Goal: Information Seeking & Learning: Find specific fact

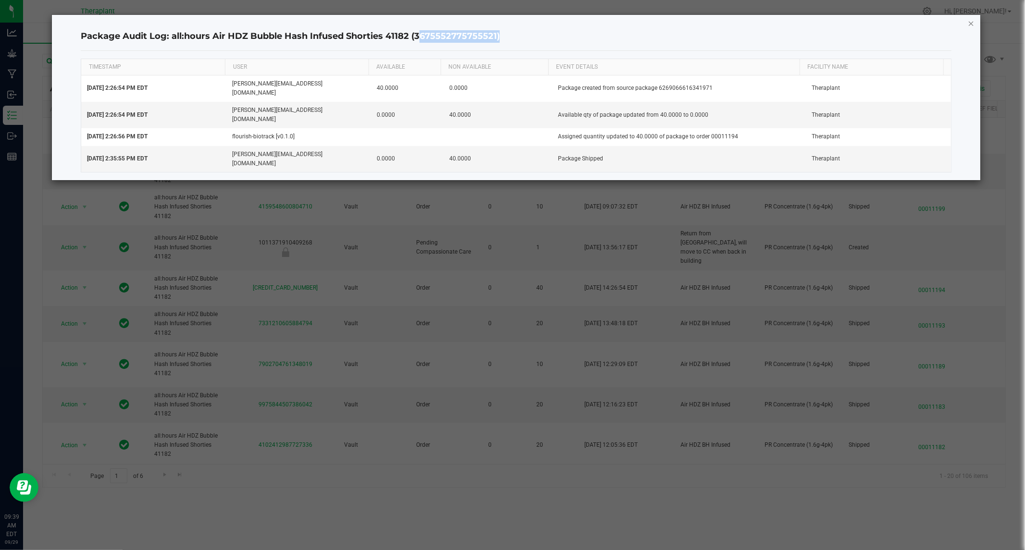
click at [972, 21] on icon "button" at bounding box center [971, 23] width 7 height 12
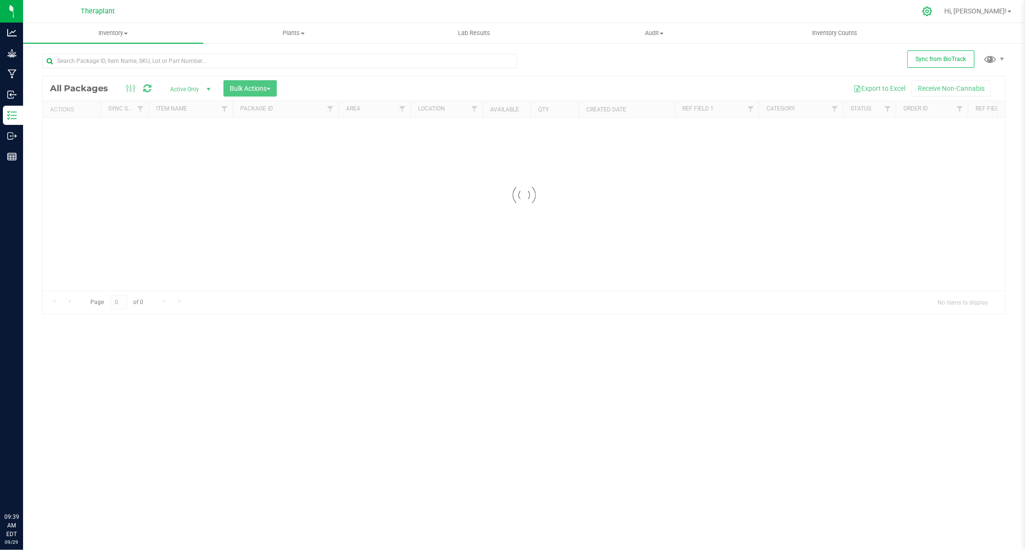
click at [932, 12] on icon at bounding box center [927, 11] width 10 height 10
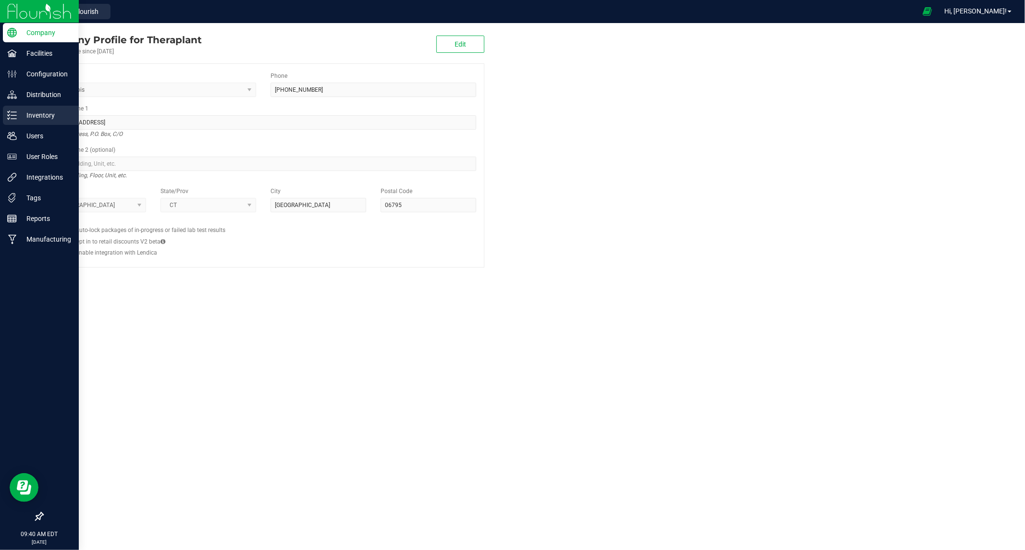
click at [41, 117] on p "Inventory" at bounding box center [46, 116] width 58 height 12
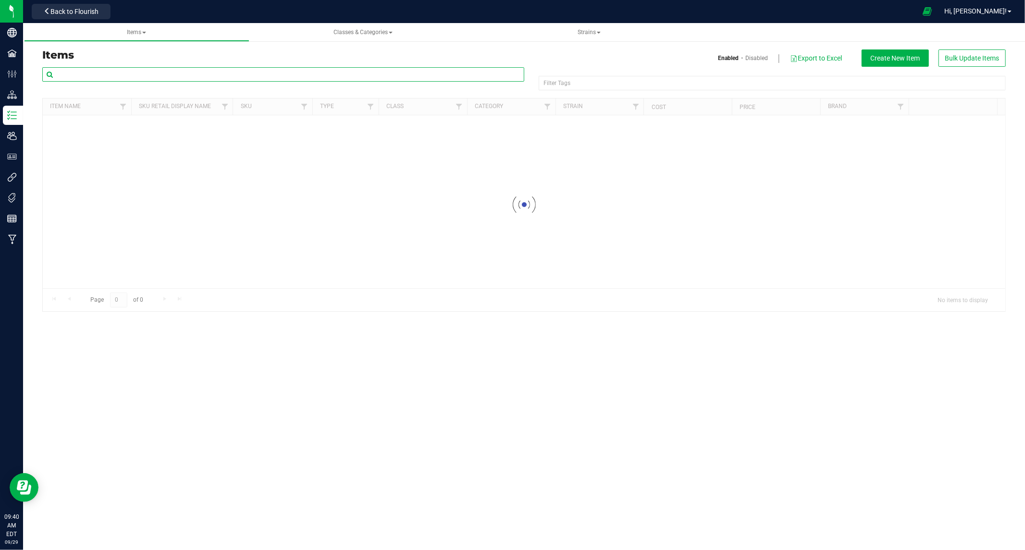
click at [135, 75] on input "text" at bounding box center [283, 74] width 482 height 14
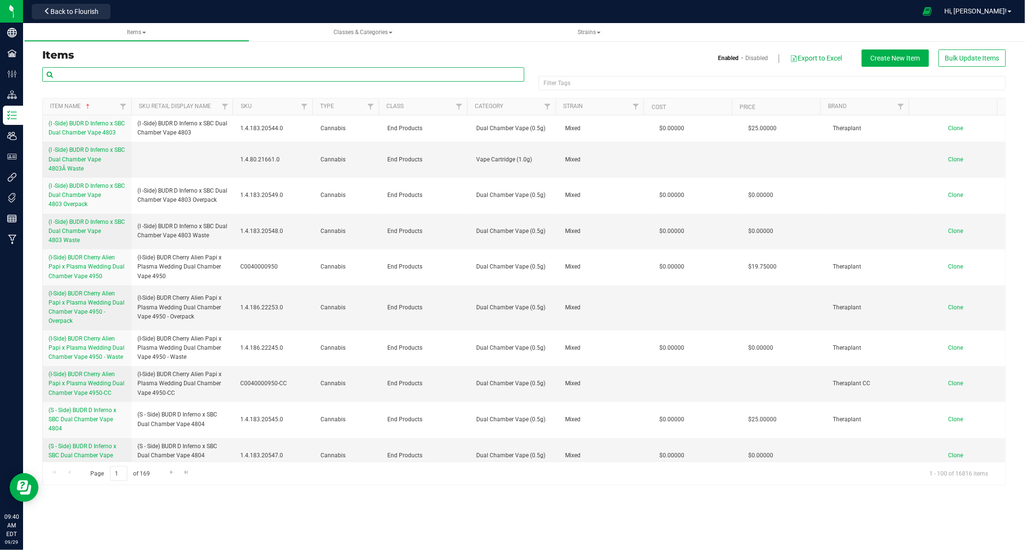
paste input "41207"
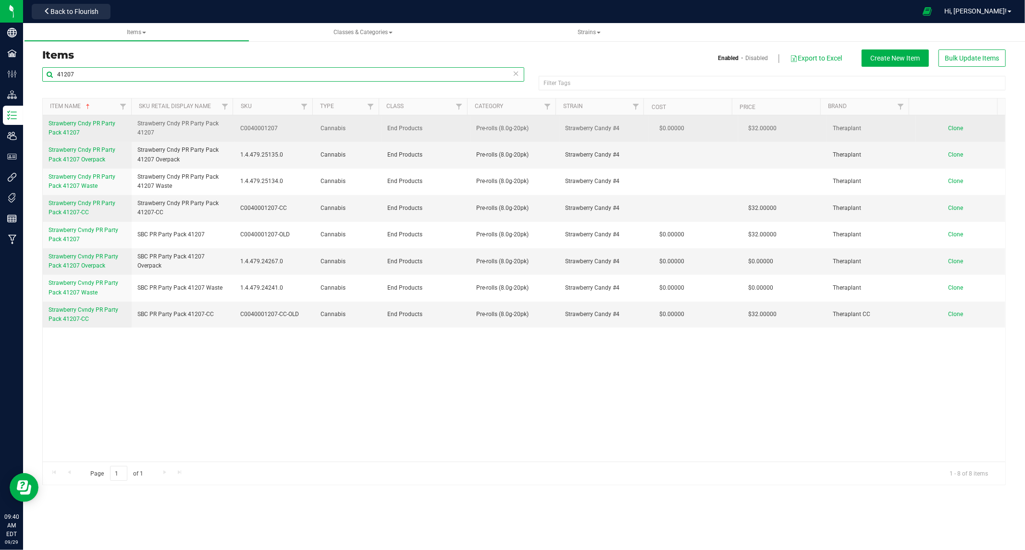
type input "41207"
click at [65, 126] on span "Strawberry Cndy PR Party Pack 41207" at bounding box center [82, 128] width 67 height 16
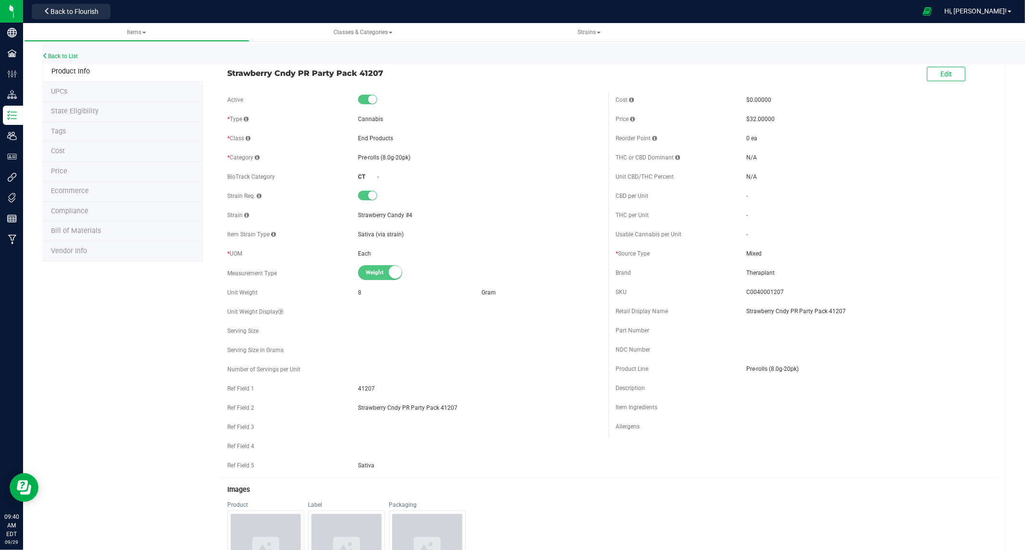
click at [758, 292] on span "C0040001207" at bounding box center [867, 292] width 243 height 9
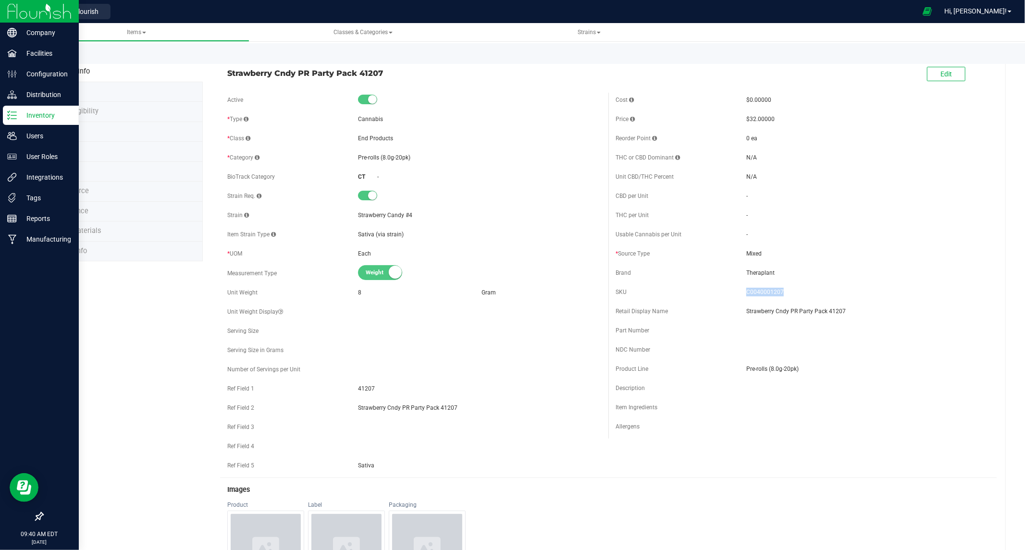
copy span "C0040001207"
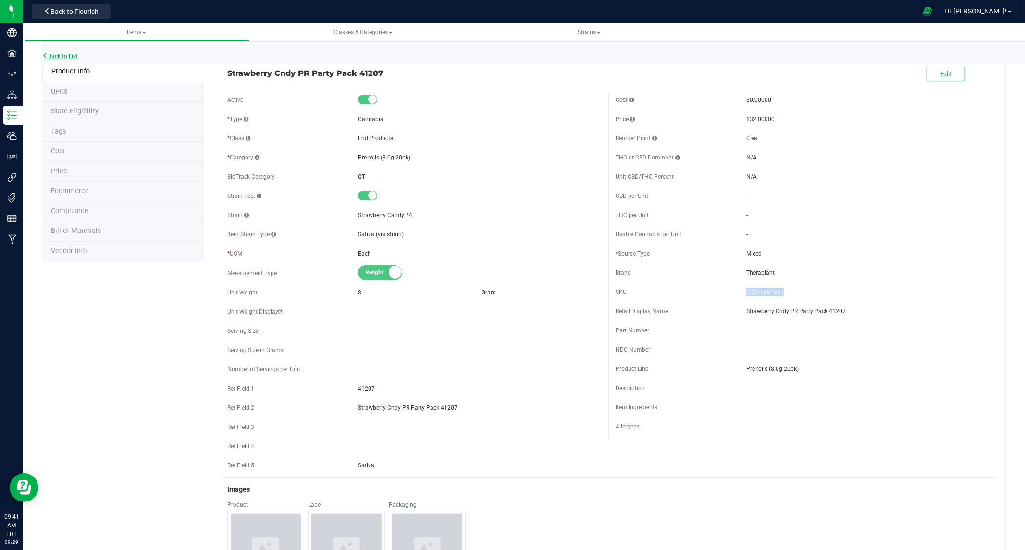
click at [60, 59] on link "Back to List" at bounding box center [60, 56] width 36 height 7
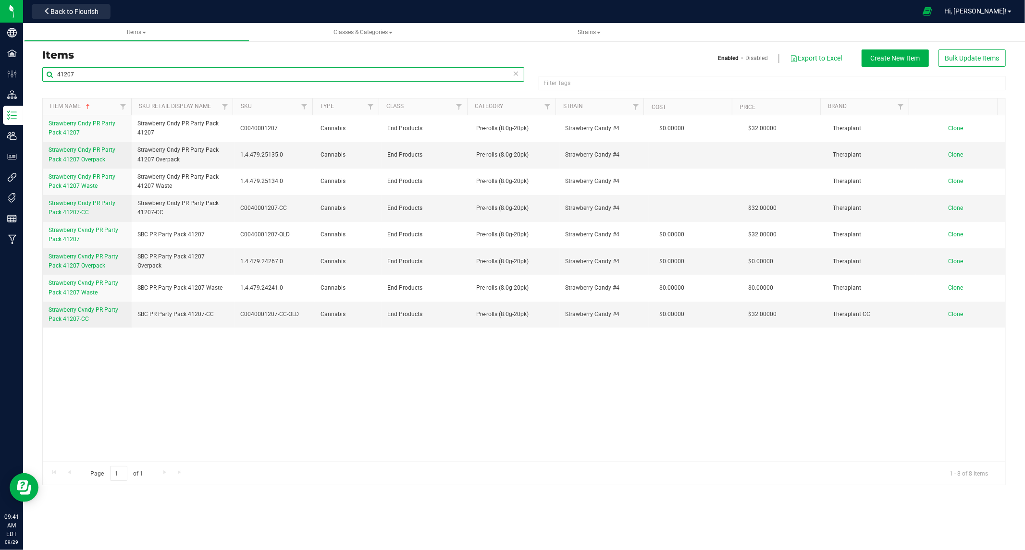
drag, startPoint x: 90, startPoint y: 72, endPoint x: -25, endPoint y: 83, distance: 116.3
click at [0, 83] on html "Company Facilities Configuration Distribution Inventory Users User Roles Integr…" at bounding box center [512, 275] width 1025 height 550
paste input "314"
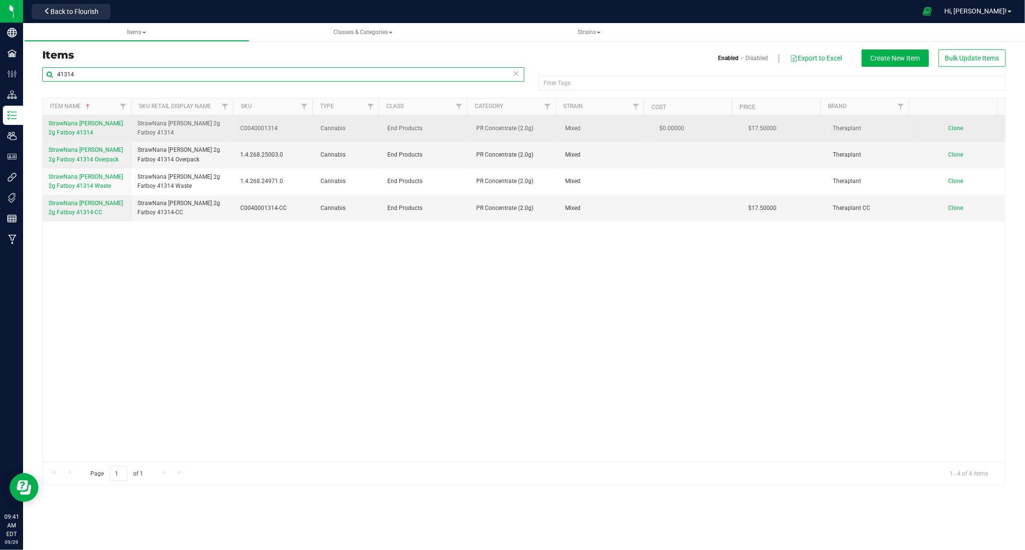
type input "41314"
click at [78, 122] on span "StrawNana Mintz 2g Fatboy 41314" at bounding box center [86, 128] width 75 height 16
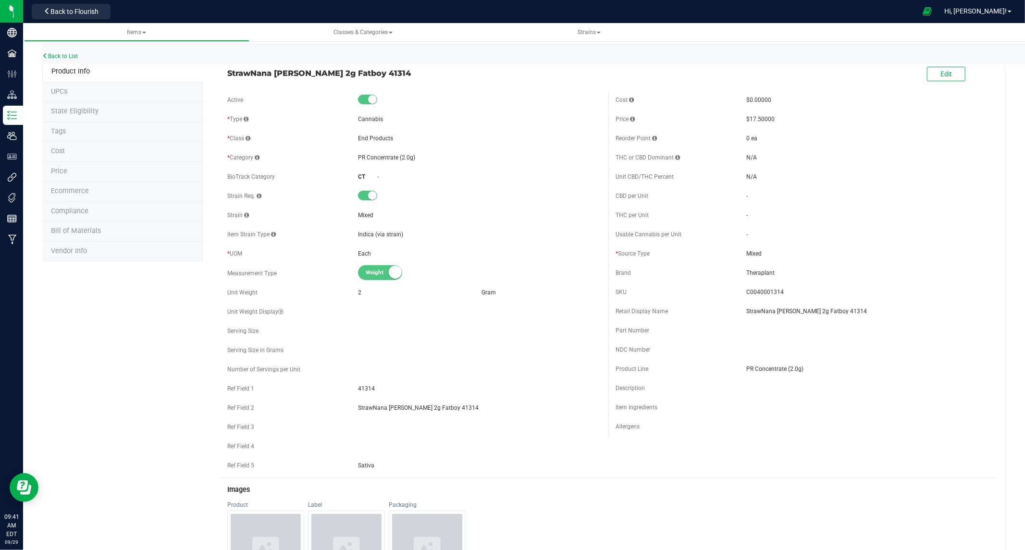
click at [756, 291] on span "C0040001314" at bounding box center [867, 292] width 243 height 9
copy span "C0040001314"
click at [53, 55] on link "Back to List" at bounding box center [60, 56] width 36 height 7
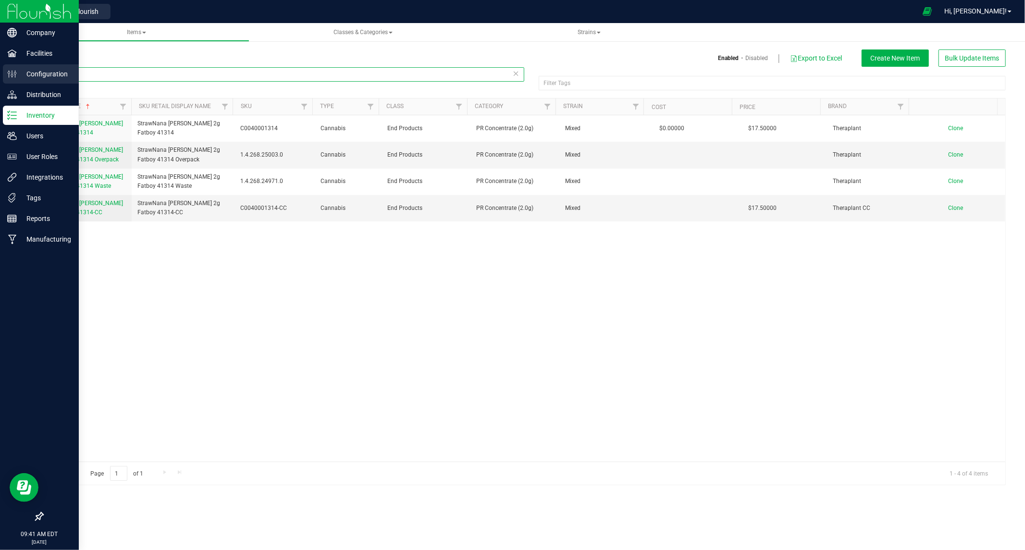
drag, startPoint x: 94, startPoint y: 70, endPoint x: 8, endPoint y: 82, distance: 86.5
click at [8, 82] on div "Company Facilities Configuration Distribution Inventory Users User Roles Integr…" at bounding box center [512, 275] width 1025 height 550
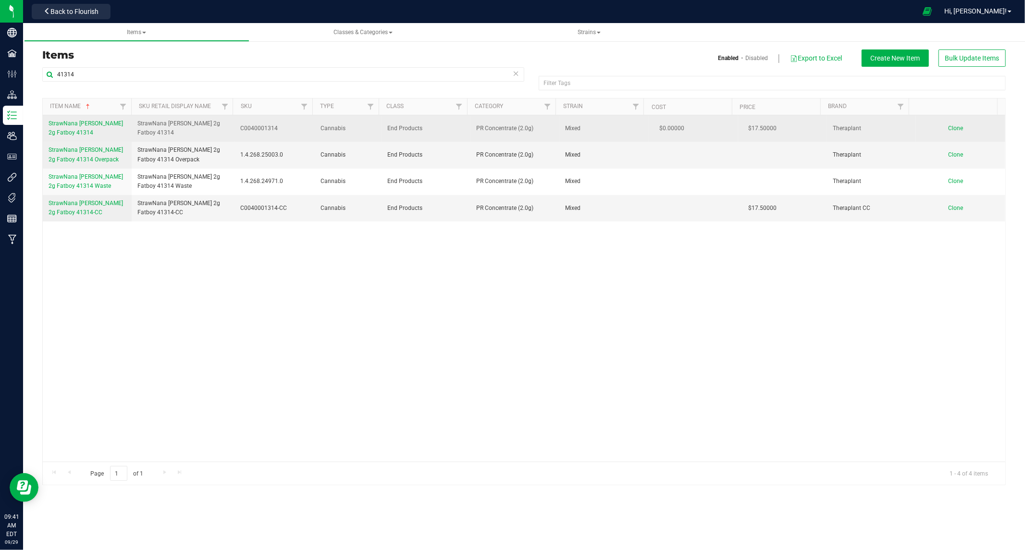
click at [83, 124] on span "StrawNana Mintz 2g Fatboy 41314" at bounding box center [86, 128] width 75 height 16
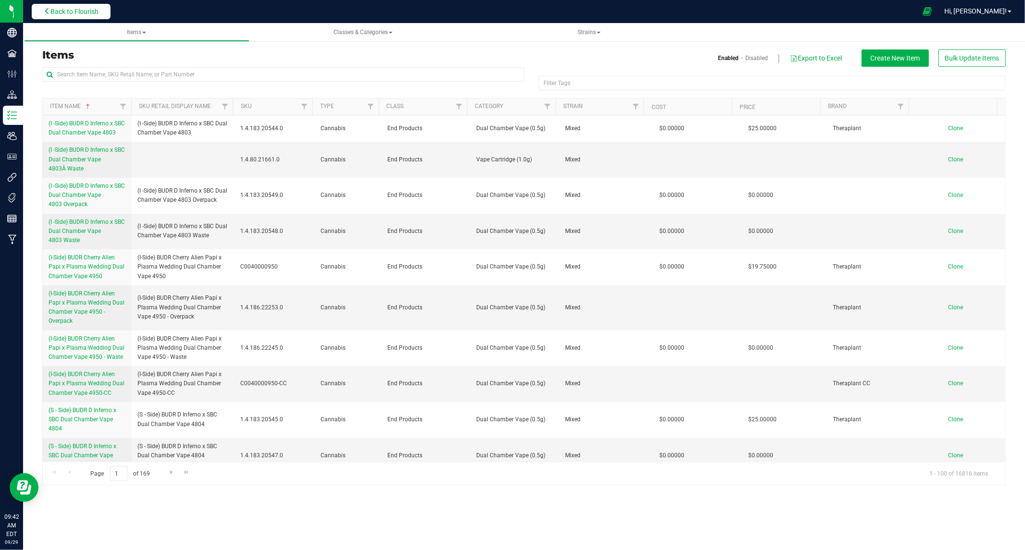
click at [95, 11] on span "Back to Flourish" at bounding box center [74, 12] width 48 height 8
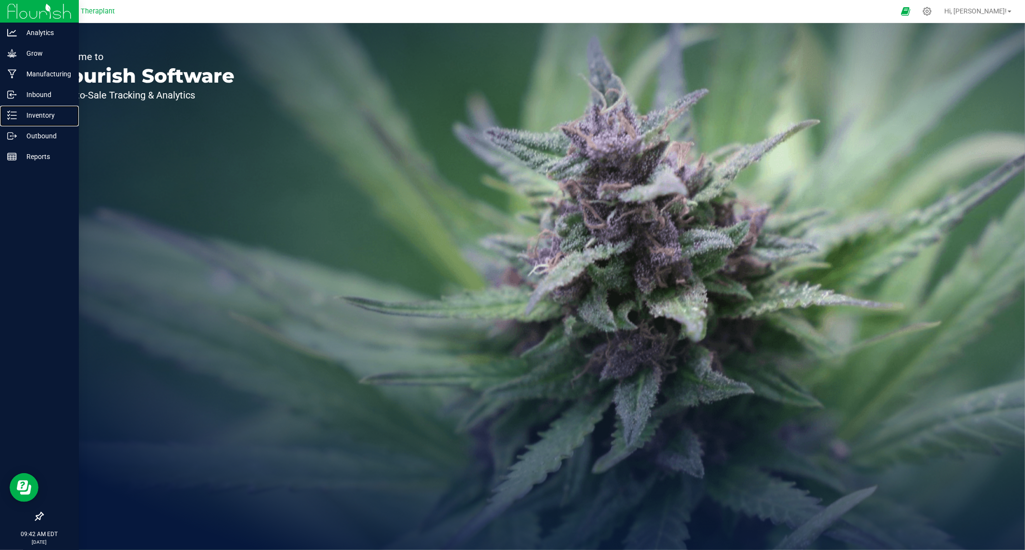
drag, startPoint x: 33, startPoint y: 114, endPoint x: 77, endPoint y: 527, distance: 414.8
click at [34, 114] on p "Inventory" at bounding box center [46, 116] width 58 height 12
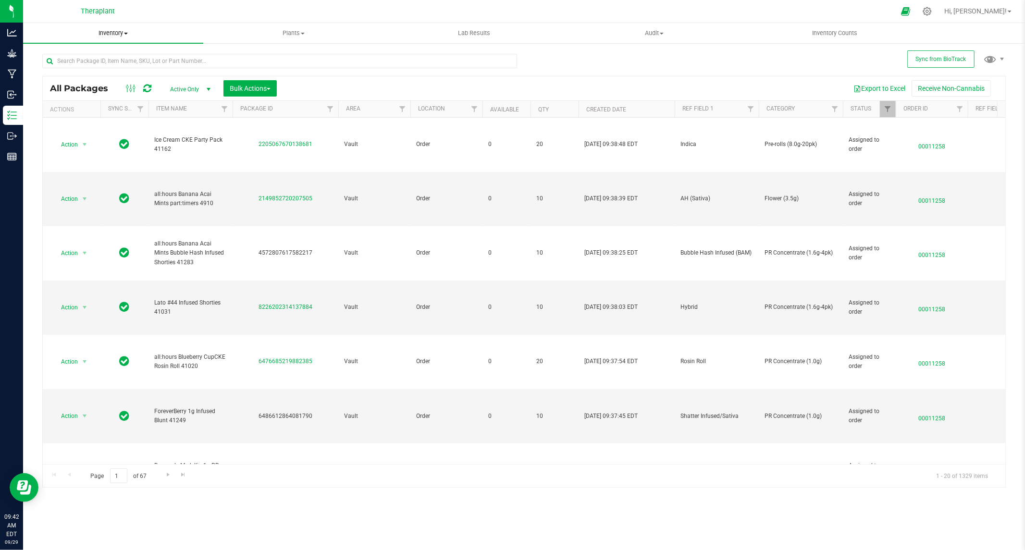
click at [126, 31] on span "Inventory" at bounding box center [113, 33] width 180 height 9
click at [70, 73] on span "All inventory" at bounding box center [55, 69] width 65 height 8
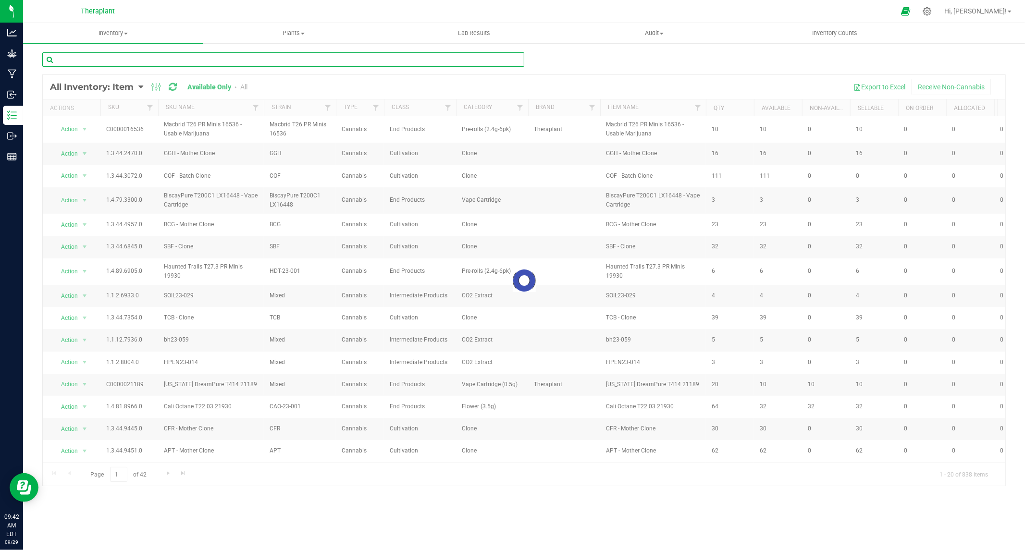
click at [195, 63] on input "text" at bounding box center [283, 59] width 482 height 14
paste input "StrawNana Mintz 2g Fatboy 41314"
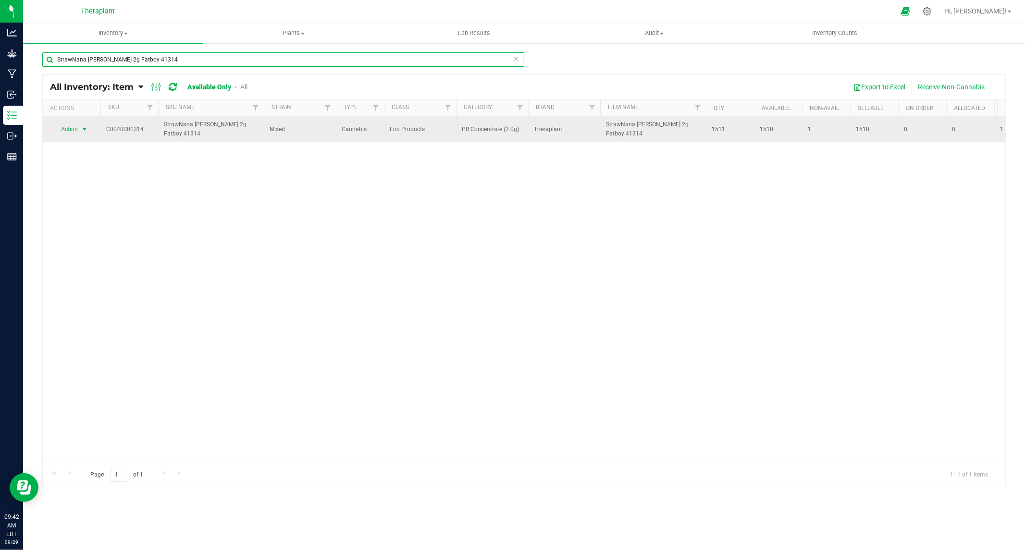
type input "StrawNana Mintz 2g Fatboy 41314"
click at [83, 127] on span "select" at bounding box center [85, 129] width 8 height 8
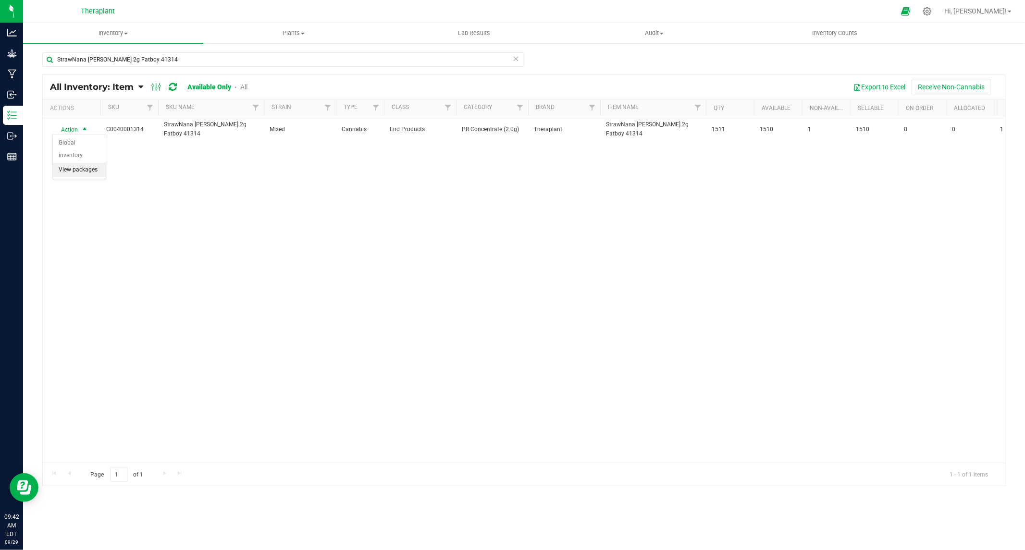
click at [80, 168] on li "View packages" at bounding box center [79, 170] width 53 height 14
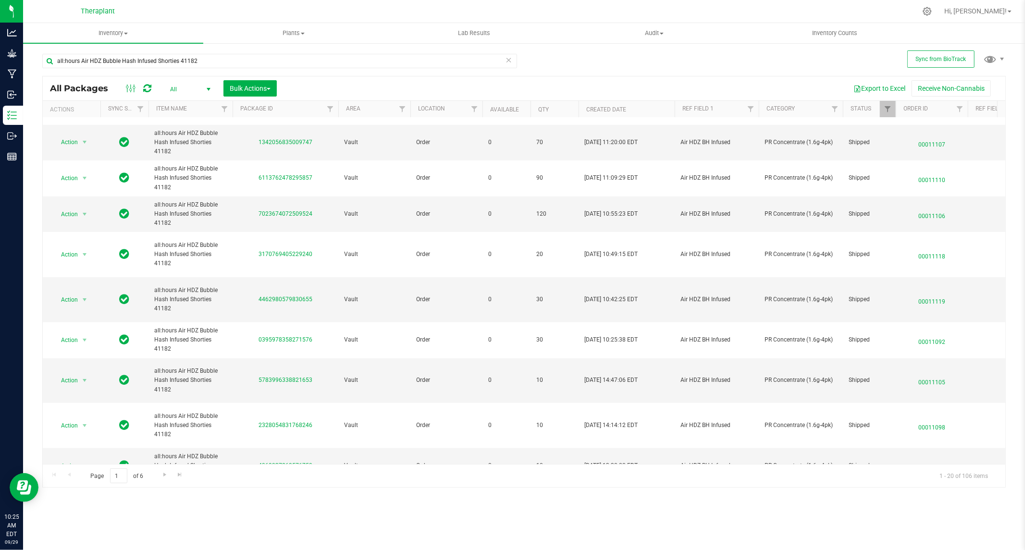
scroll to position [51, 0]
